Goal: Task Accomplishment & Management: Use online tool/utility

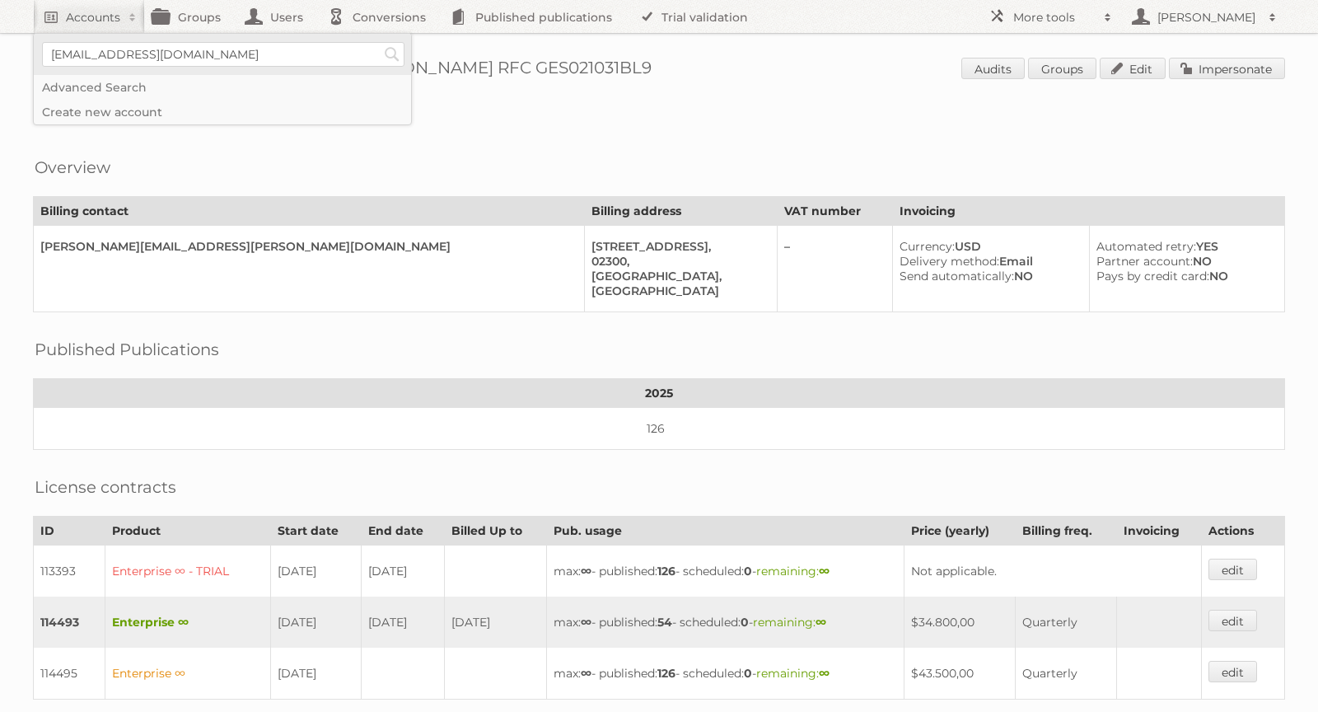
type input"] "[EMAIL_ADDRESS][DOMAIN_NAME]"
click at [380, 42] on input "Search" at bounding box center [392, 54] width 25 height 25
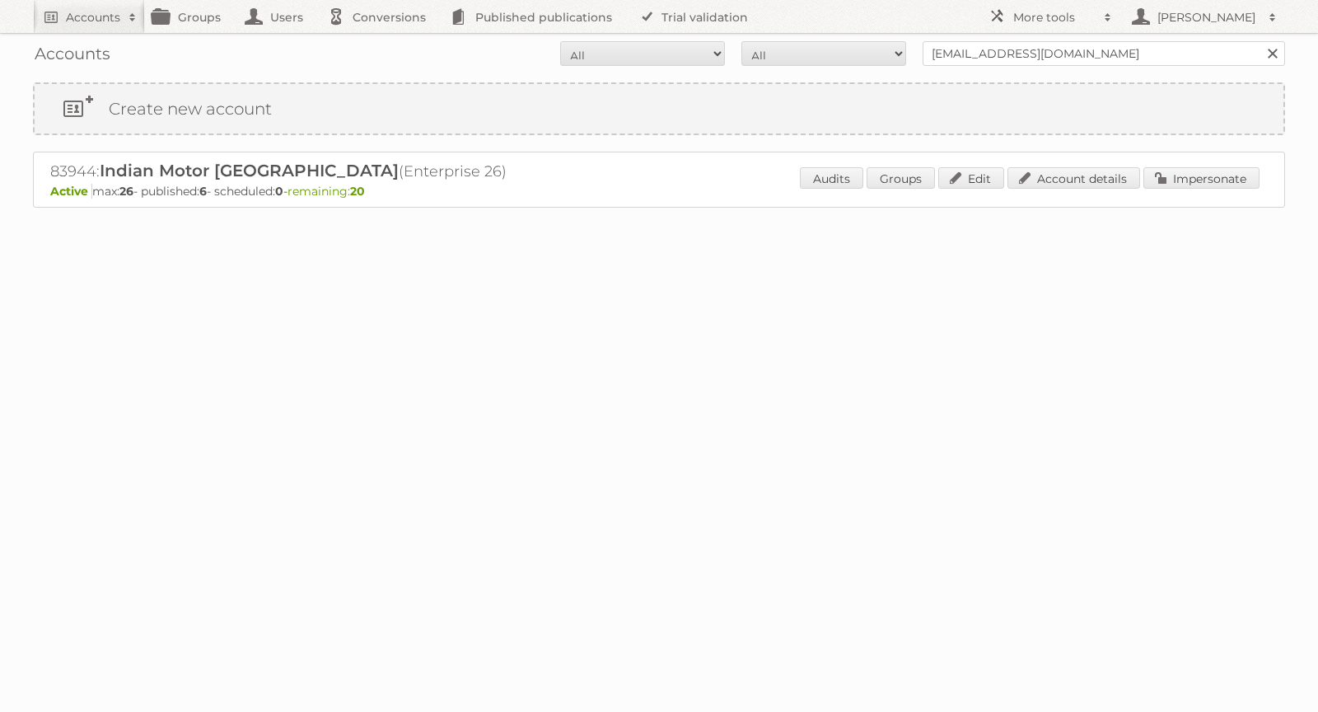
click at [1210, 194] on p "Active max: 26 - published: 6 - scheduled: 0 - remaining: 20" at bounding box center [659, 191] width 1218 height 15
click at [1206, 181] on link "Impersonate" at bounding box center [1202, 177] width 116 height 21
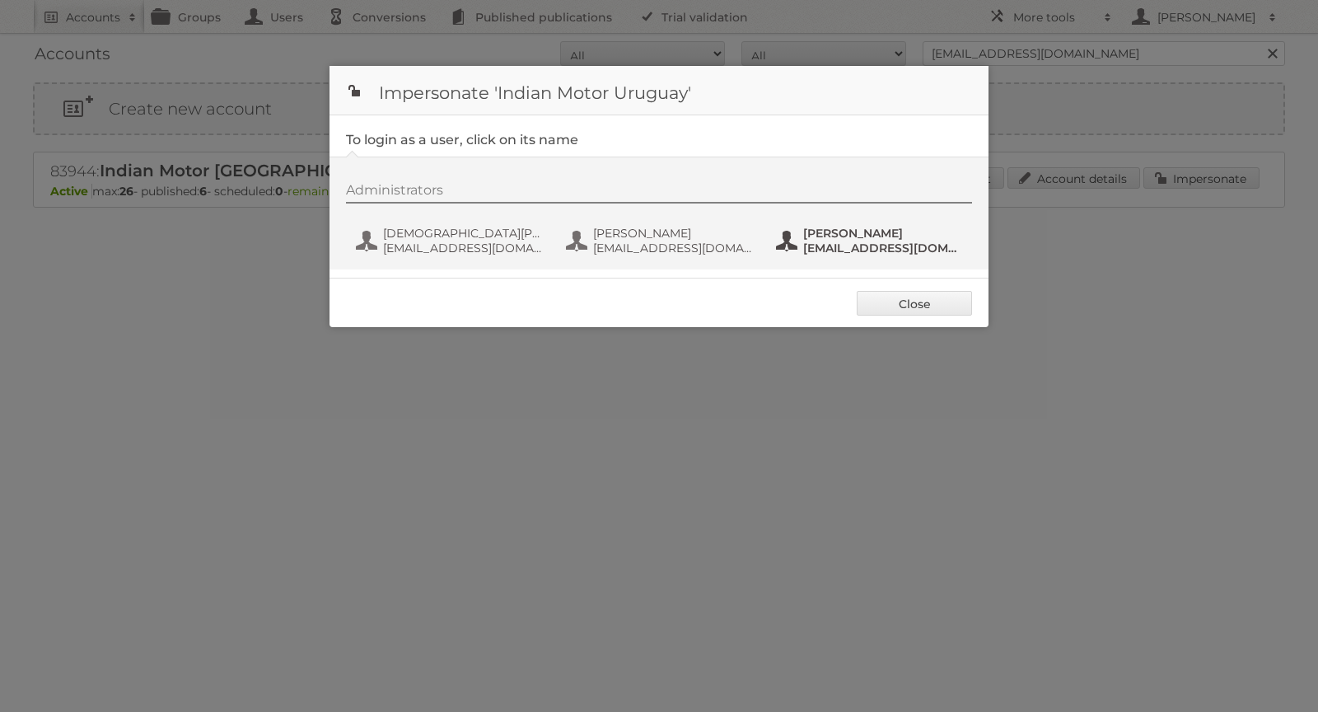
click at [871, 224] on button "Yiam Rodriguez yiam@indianmotors.com.uy" at bounding box center [872, 240] width 194 height 33
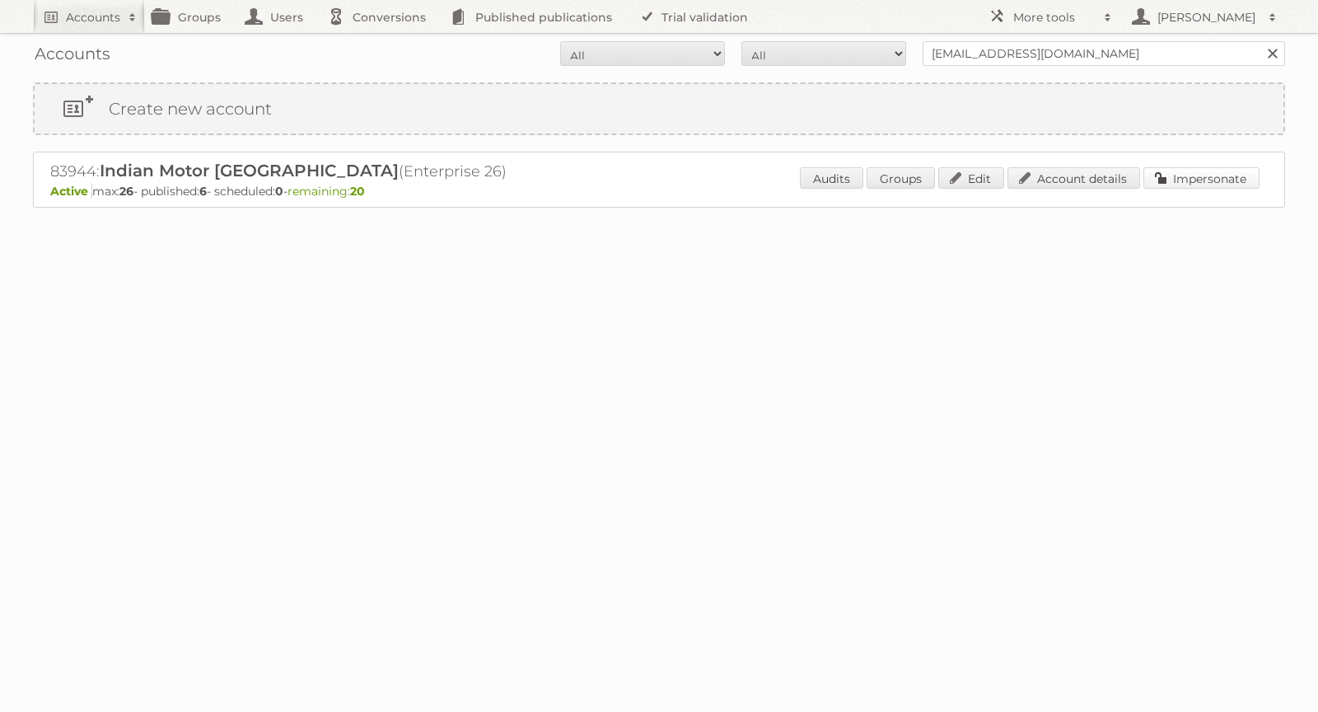
click at [1215, 172] on link "Impersonate" at bounding box center [1202, 177] width 116 height 21
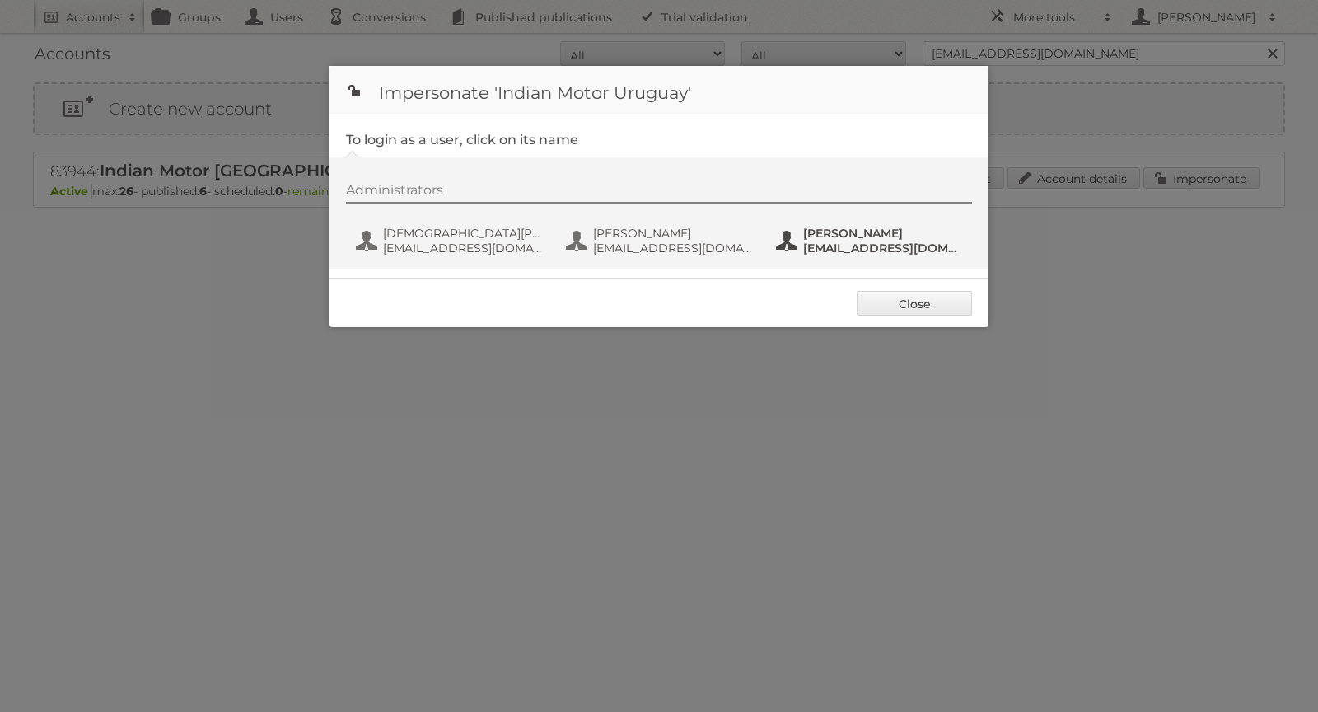
click at [908, 229] on span "Yiam Rodriguez" at bounding box center [883, 233] width 160 height 15
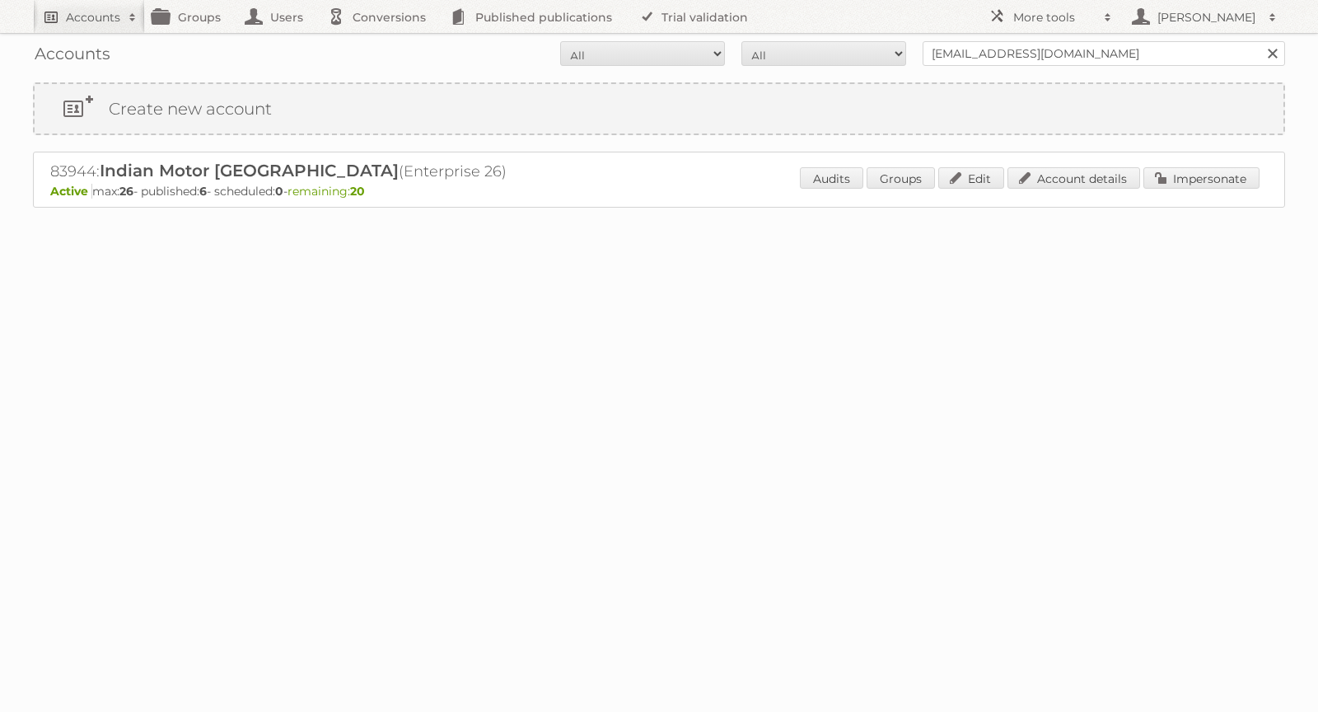
click at [75, 21] on h2 "Accounts" at bounding box center [93, 17] width 54 height 16
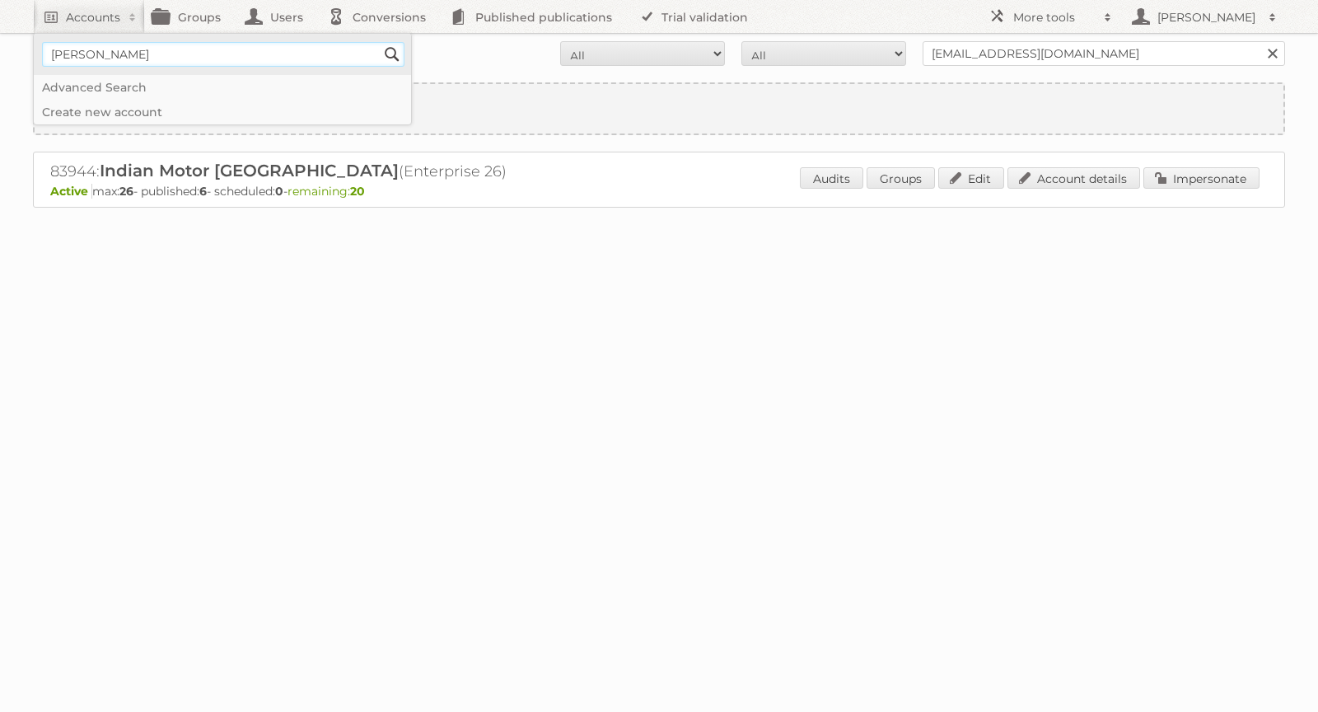
type input"] "alex@publitas.com"
click at [390, 54] on input "Search" at bounding box center [392, 54] width 25 height 25
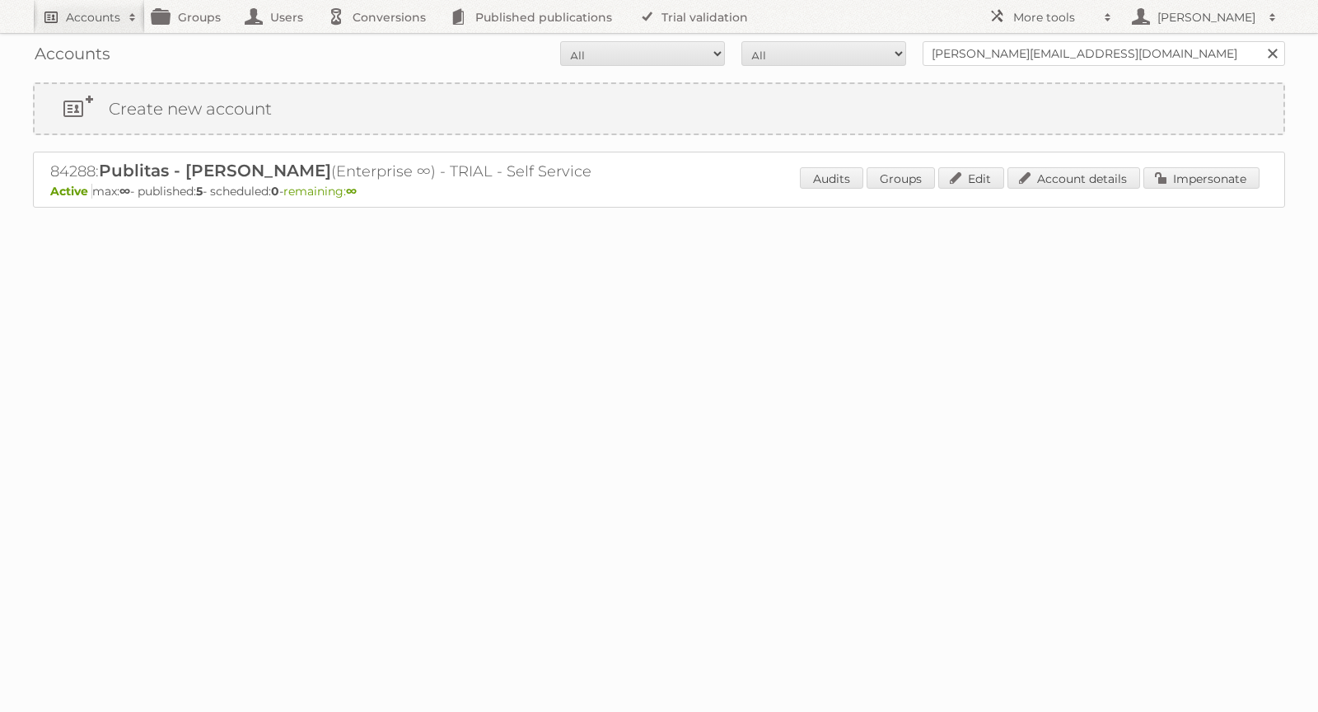
click at [74, 13] on h2 "Accounts" at bounding box center [93, 17] width 54 height 16
paste input"] "[PERSON_NAME][EMAIL_ADDRESS][PERSON_NAME][DOMAIN_NAME]"
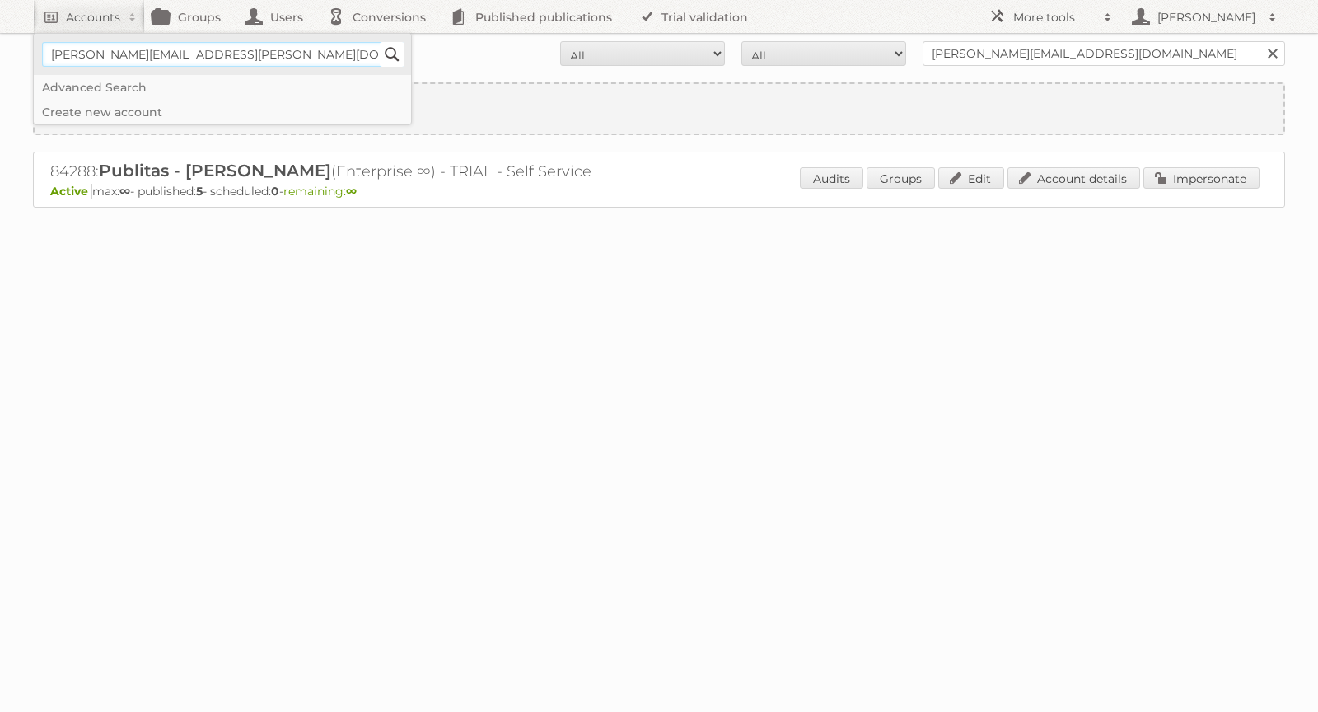
type input"] "[PERSON_NAME][EMAIL_ADDRESS][PERSON_NAME][DOMAIN_NAME]"
click at [391, 43] on input "Search" at bounding box center [392, 54] width 25 height 25
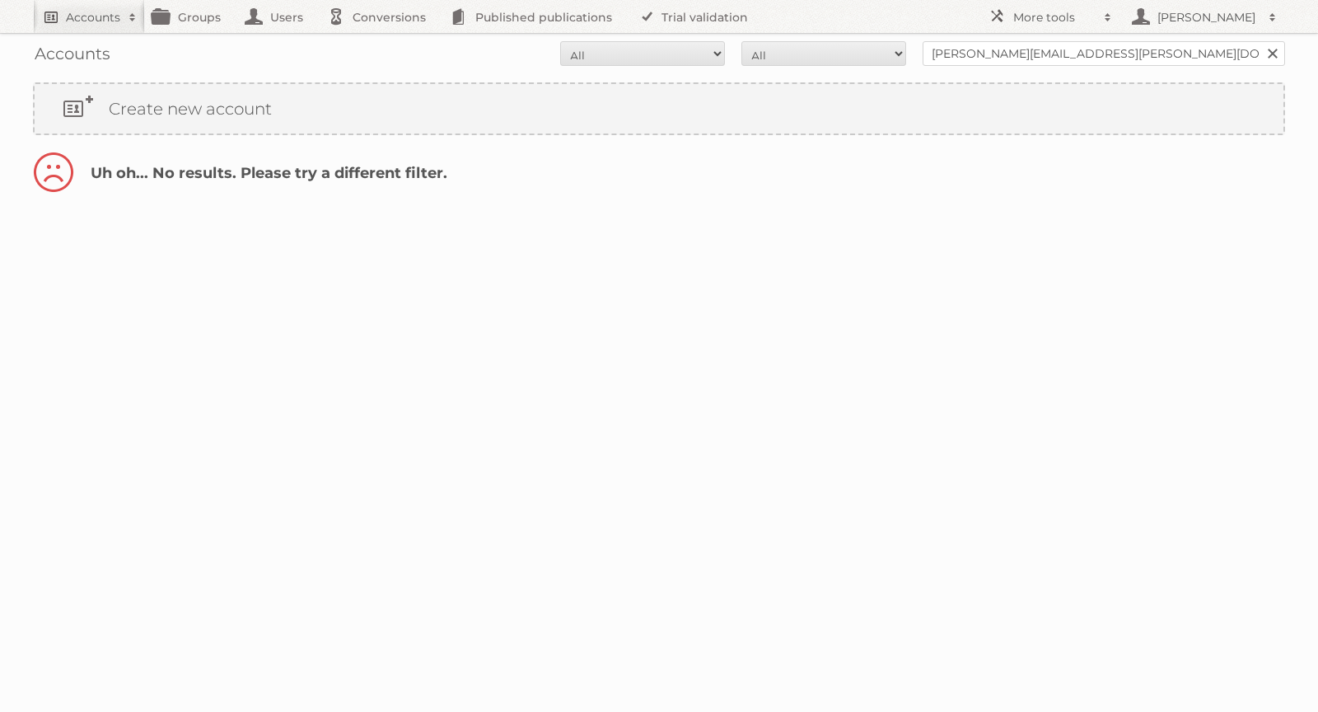
click at [109, 21] on h2 "Accounts" at bounding box center [93, 17] width 54 height 16
paste input"] "[PERSON_NAME][EMAIL_ADDRESS][PERSON_NAME][DOMAIN_NAME]"
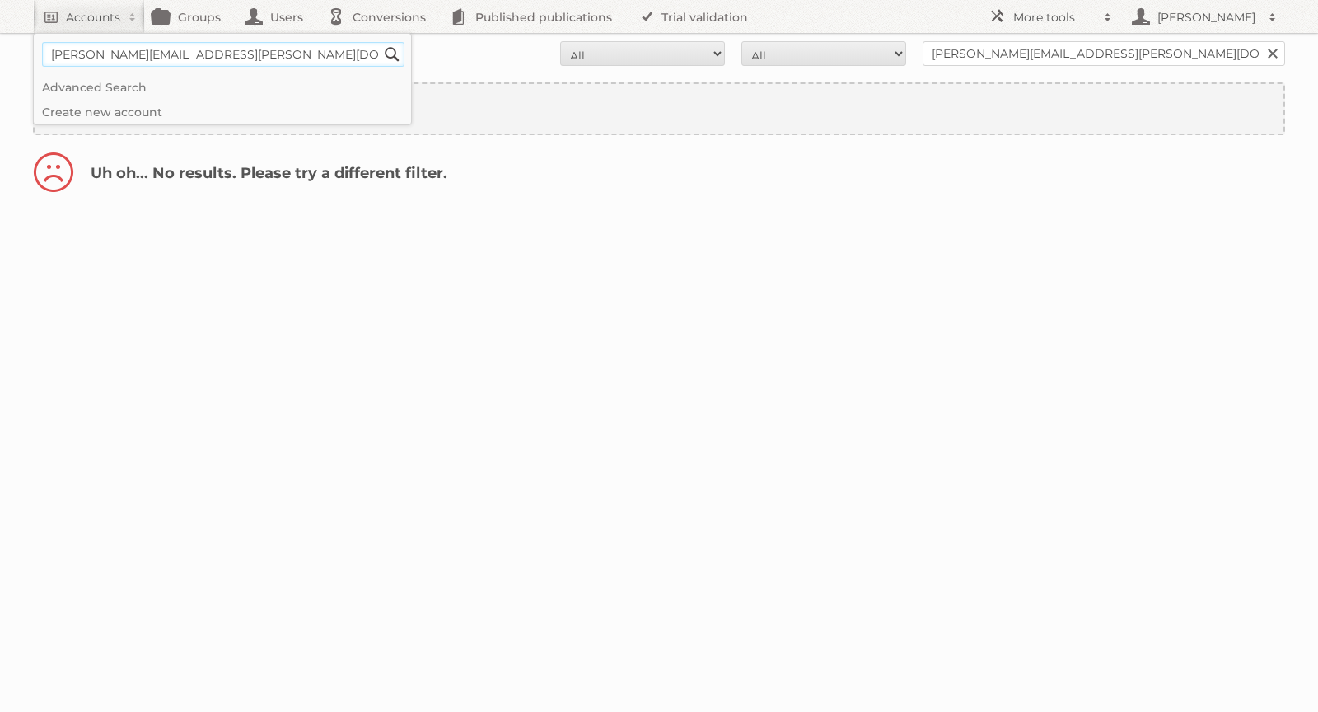
drag, startPoint x: 143, startPoint y: 55, endPoint x: 5, endPoint y: 53, distance: 138.4
click at [5, 53] on body "Accounts [PERSON_NAME][EMAIL_ADDRESS][PERSON_NAME][DOMAIN_NAME] Search Advanced…" at bounding box center [659, 356] width 1318 height 712
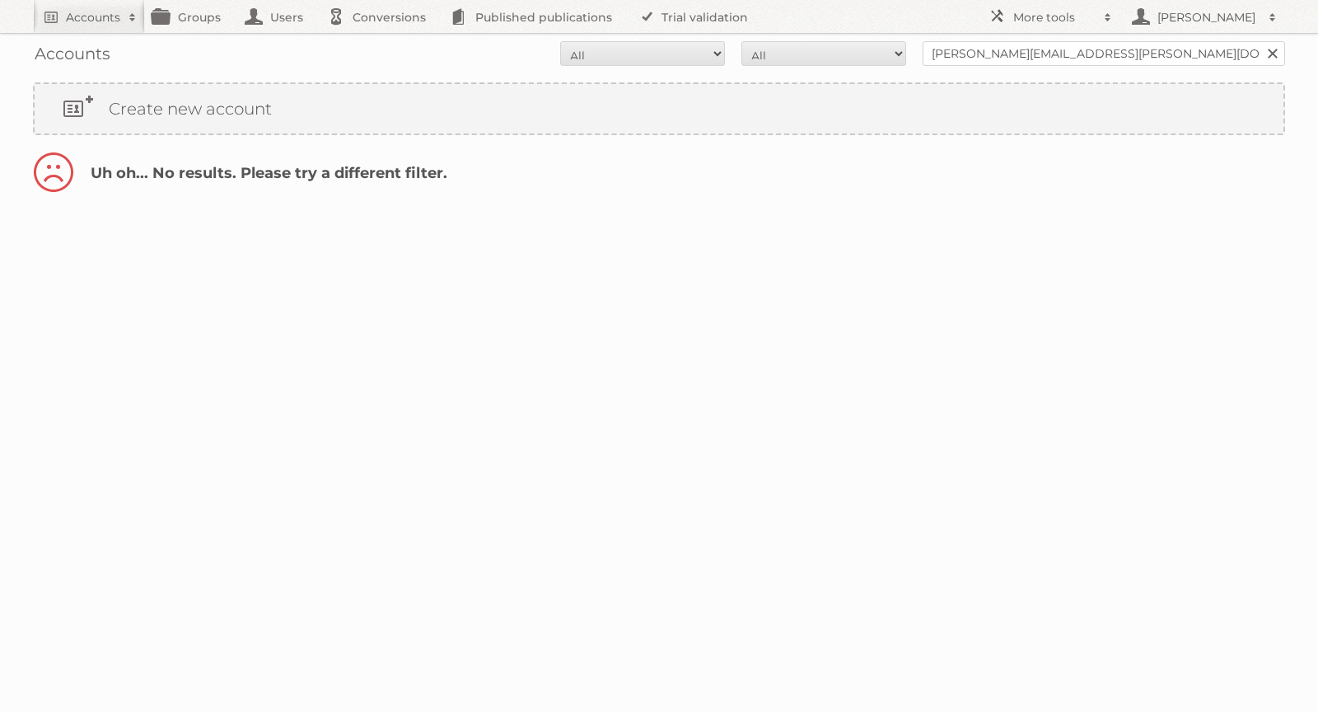
type input"] "[DOMAIN_NAME]"
click at [72, 21] on h2 "Accounts" at bounding box center [93, 17] width 54 height 16
click at [396, 53] on input "Search" at bounding box center [392, 54] width 25 height 25
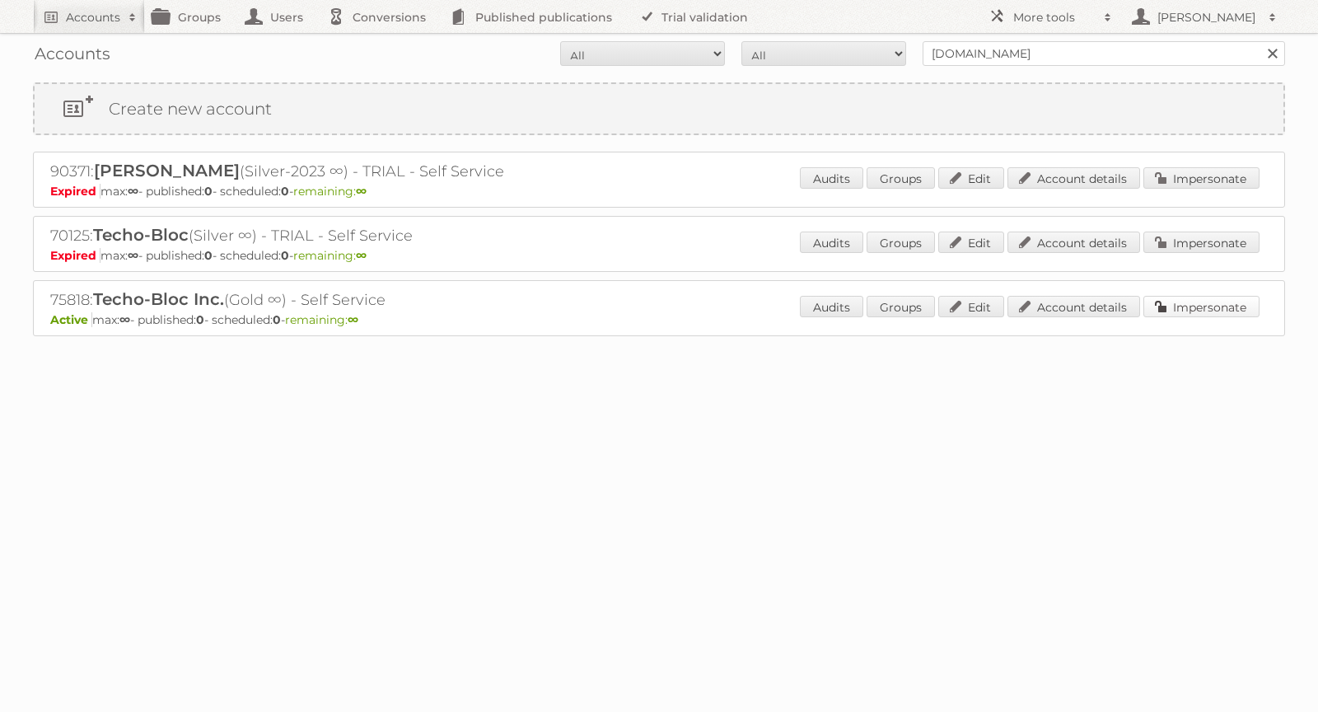
click at [1202, 296] on link "Impersonate" at bounding box center [1202, 306] width 116 height 21
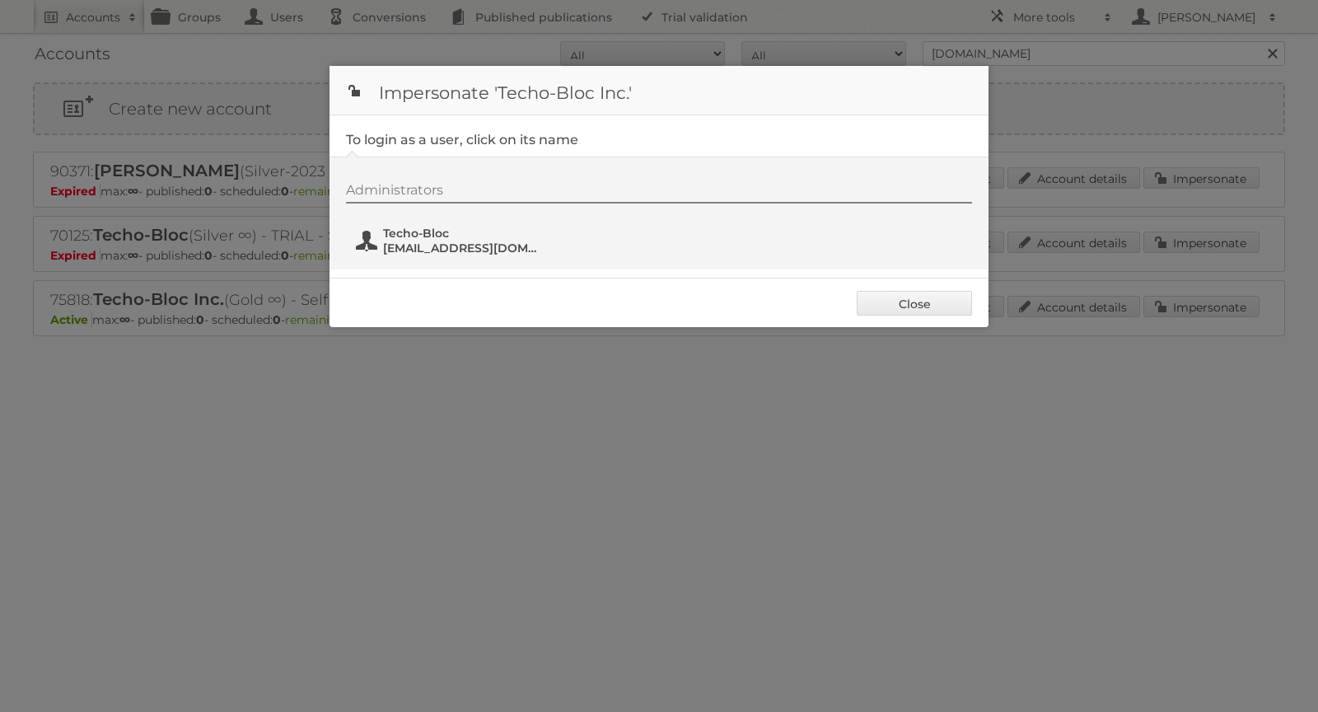
click at [433, 241] on span "digital@techo-bloc.com" at bounding box center [463, 248] width 160 height 15
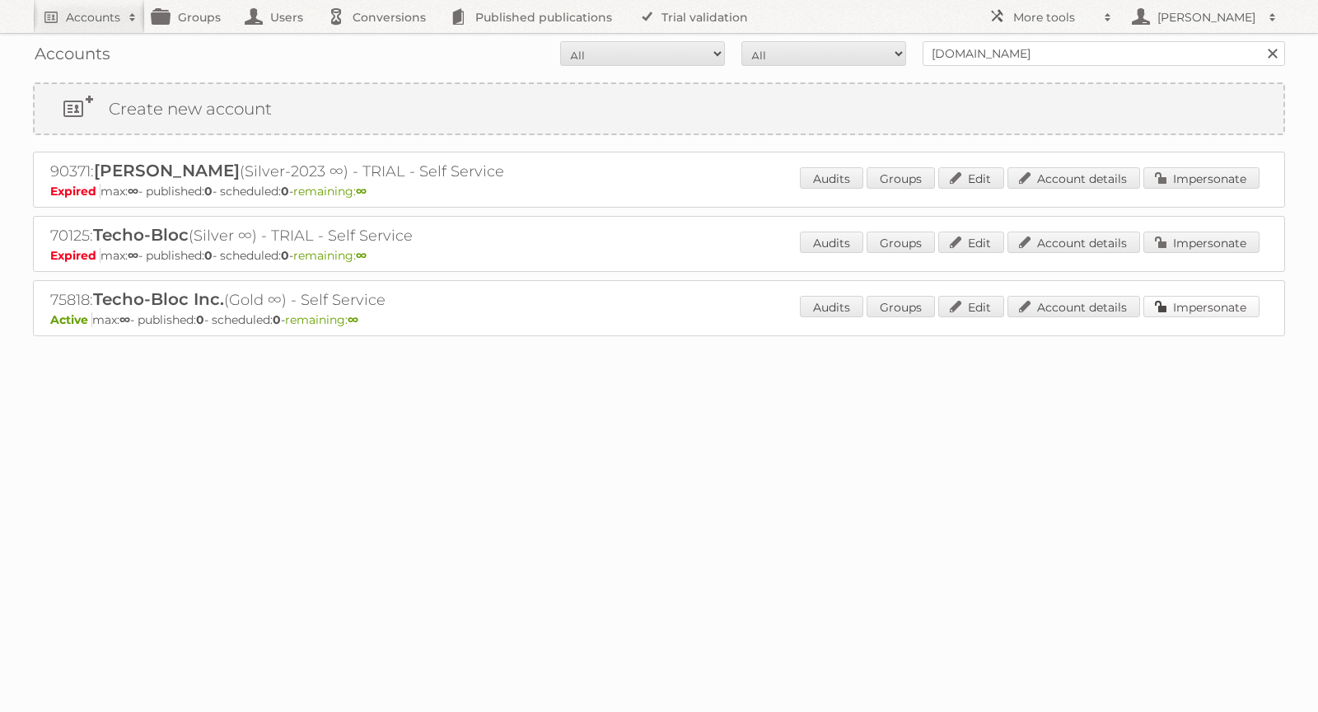
click at [1210, 302] on link "Impersonate" at bounding box center [1202, 306] width 116 height 21
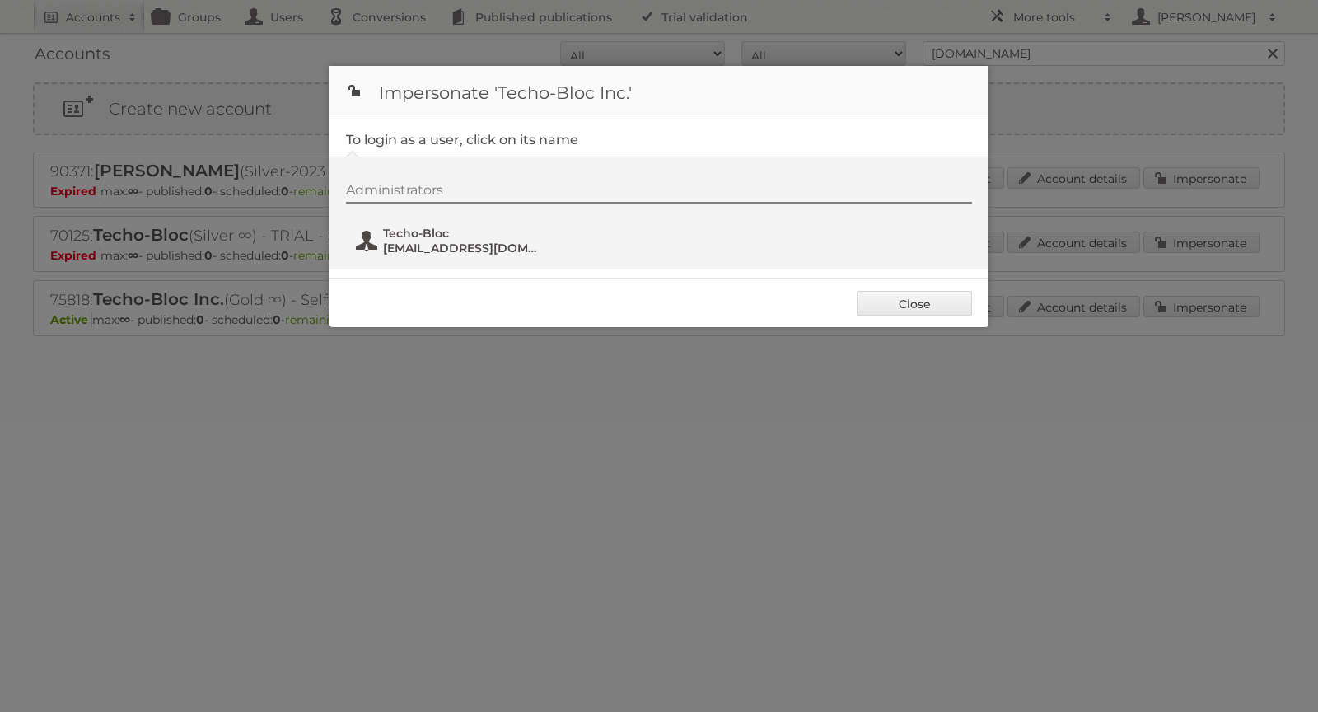
click at [399, 237] on span "Techo-Bloc" at bounding box center [463, 233] width 160 height 15
